Goal: Download file/media

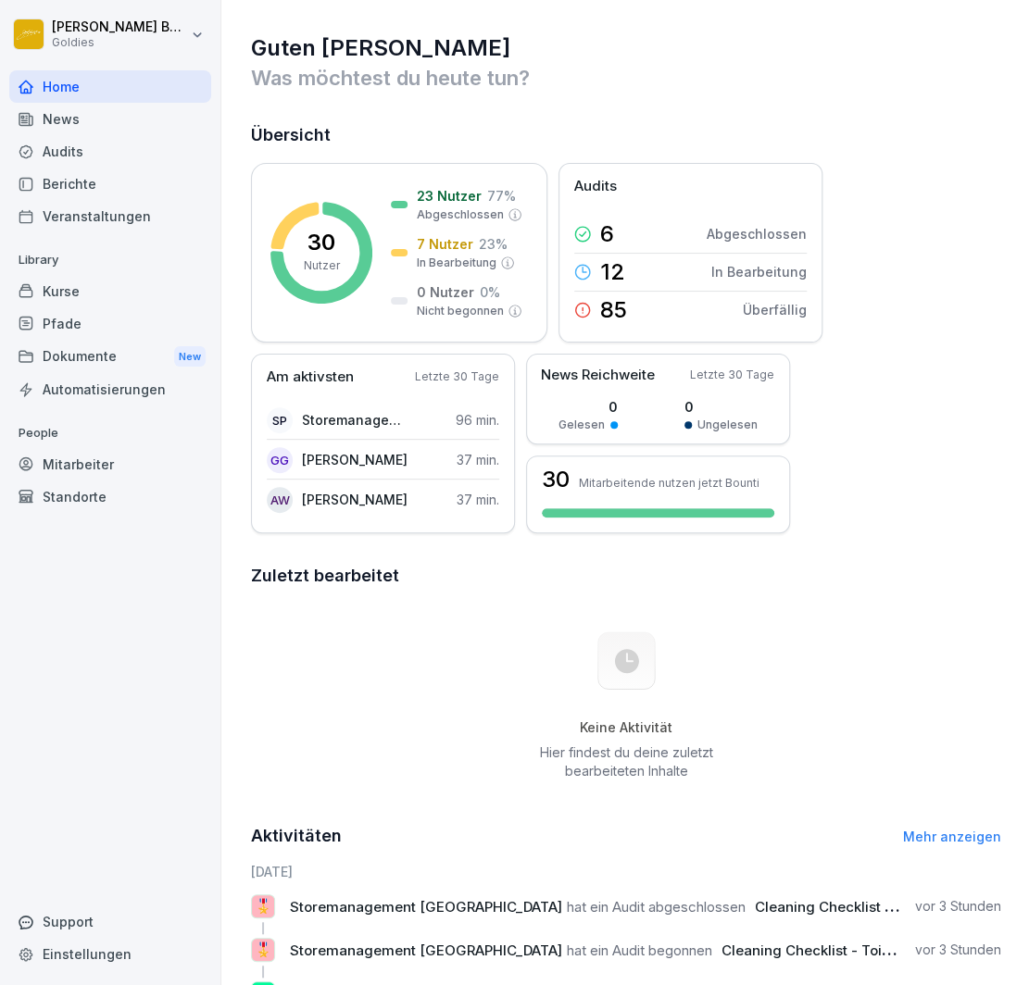
click at [69, 155] on div "Audits" at bounding box center [110, 151] width 202 height 32
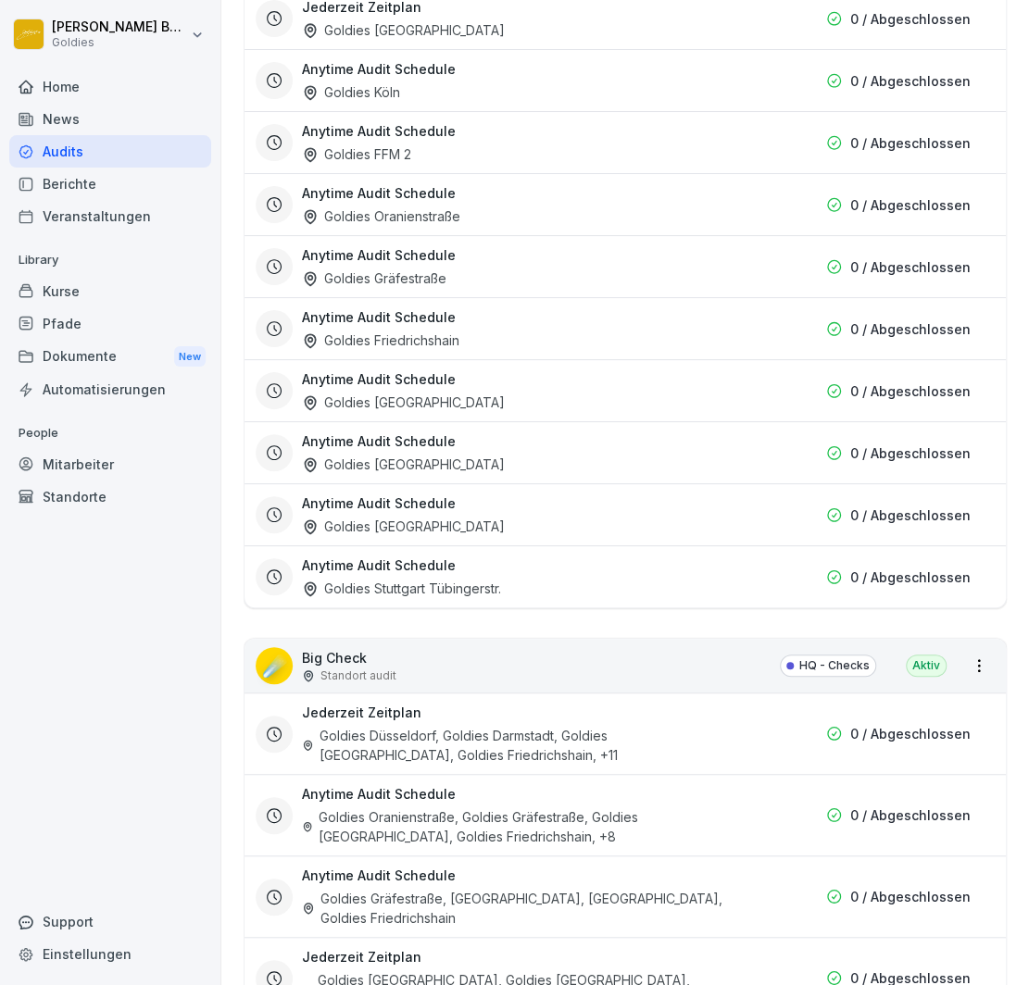
scroll to position [2179, 0]
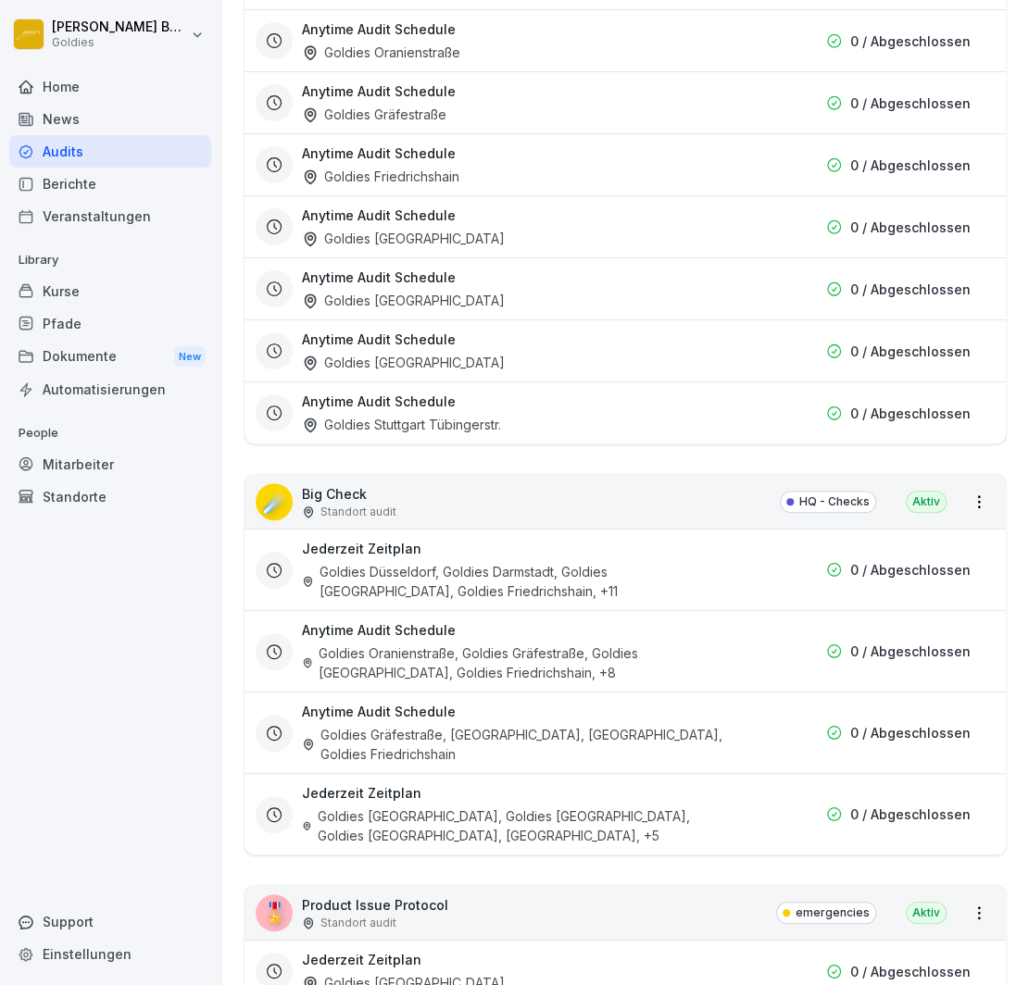
click at [269, 483] on div "☄️" at bounding box center [274, 501] width 37 height 37
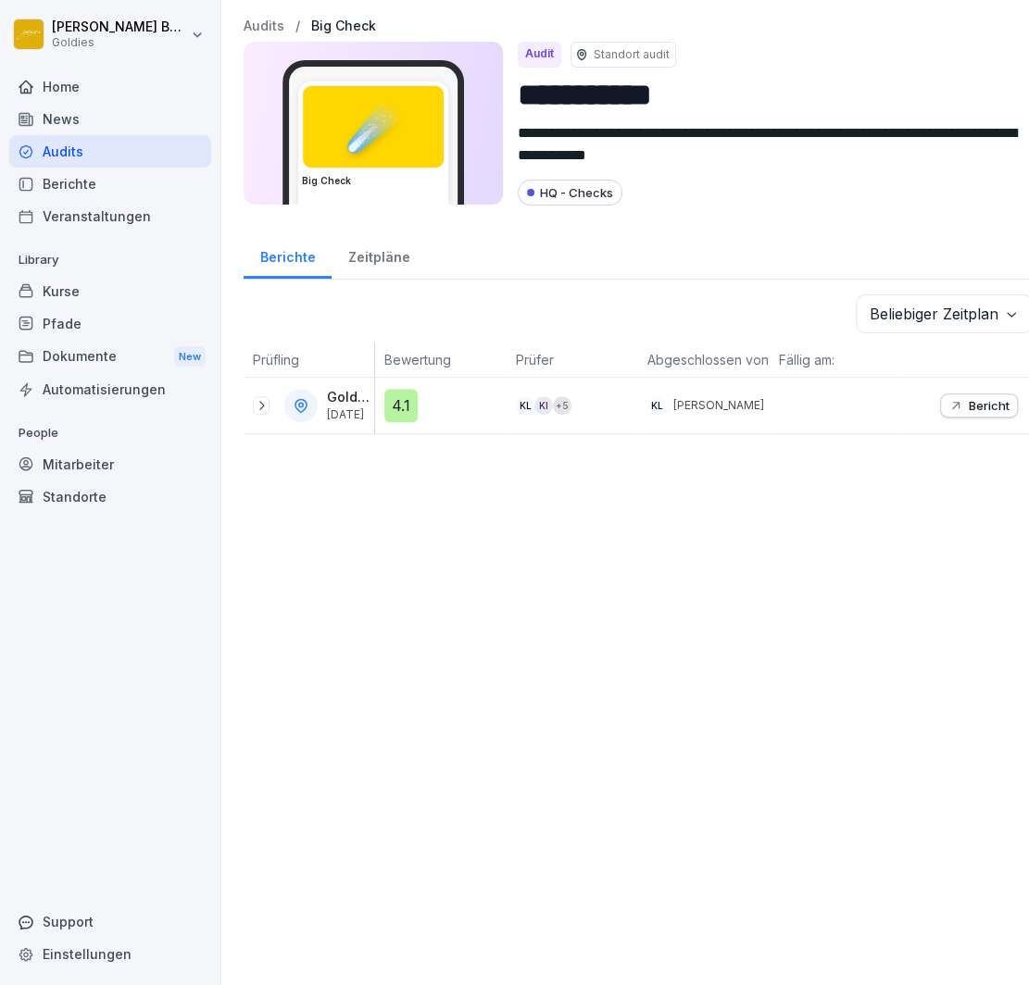
click at [265, 398] on icon at bounding box center [261, 405] width 15 height 15
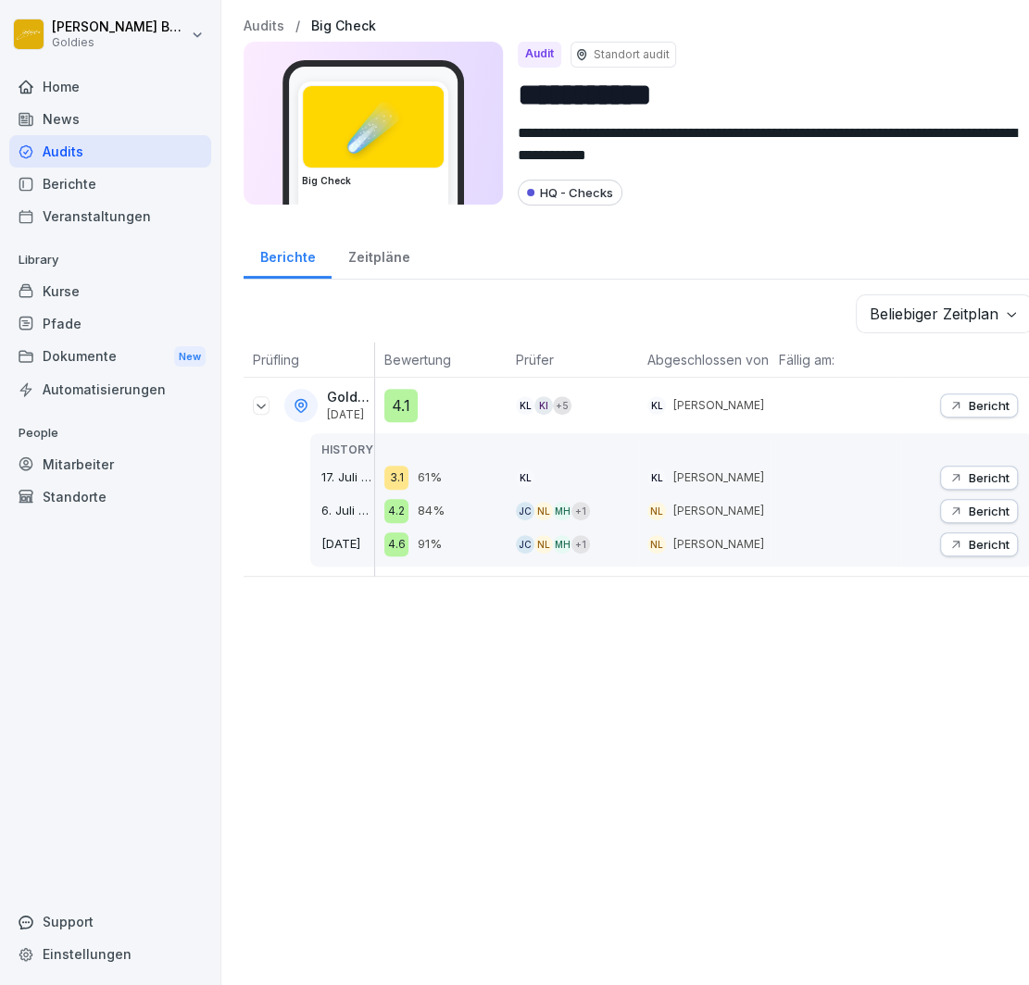
click at [989, 398] on p "Bericht" at bounding box center [988, 405] width 41 height 15
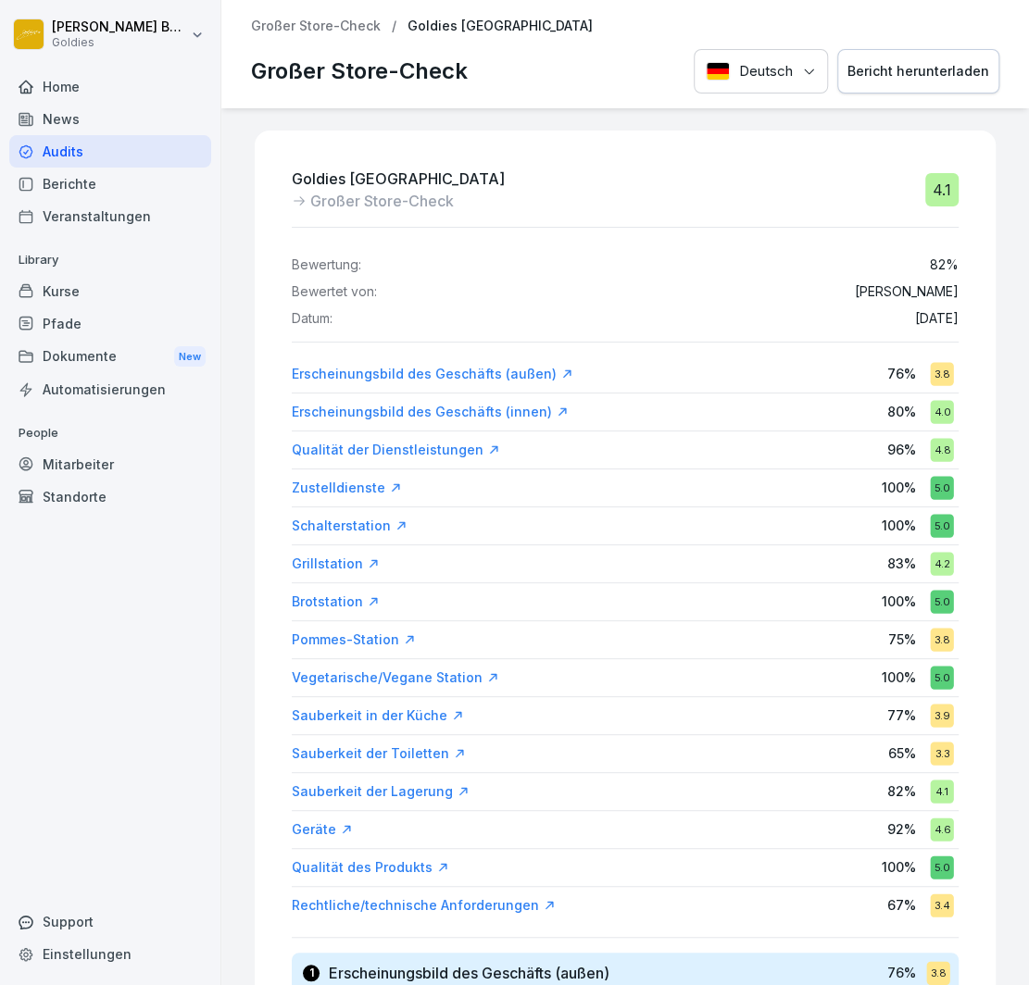
click at [917, 76] on div "Bericht herunterladen" at bounding box center [918, 71] width 142 height 20
